Goal: Information Seeking & Learning: Learn about a topic

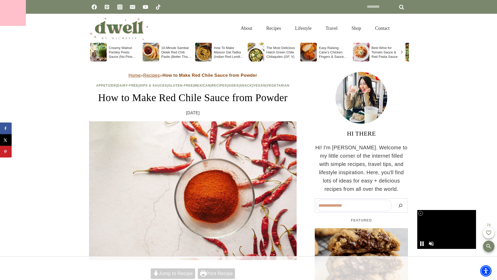
click at [13, 13] on div at bounding box center [13, 13] width 26 height 26
